Goal: Transaction & Acquisition: Register for event/course

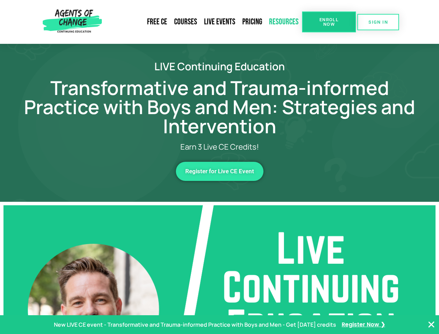
click at [284, 22] on link "Resources" at bounding box center [284, 22] width 36 height 16
click at [329, 22] on span "Enroll Now" at bounding box center [329, 21] width 32 height 9
click at [378, 22] on span "SIGN IN" at bounding box center [377, 22] width 19 height 5
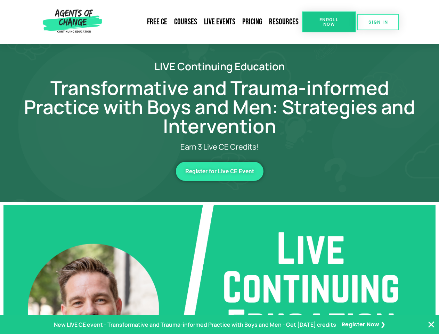
click at [220, 171] on span "Register for Live CE Event" at bounding box center [219, 171] width 69 height 6
click at [219, 324] on p "New LIVE CE event - Transformative and Trauma-informed Practice with Boys and M…" at bounding box center [195, 324] width 282 height 10
click at [431, 324] on icon "Close Banner" at bounding box center [431, 324] width 8 height 8
